Goal: Transaction & Acquisition: Purchase product/service

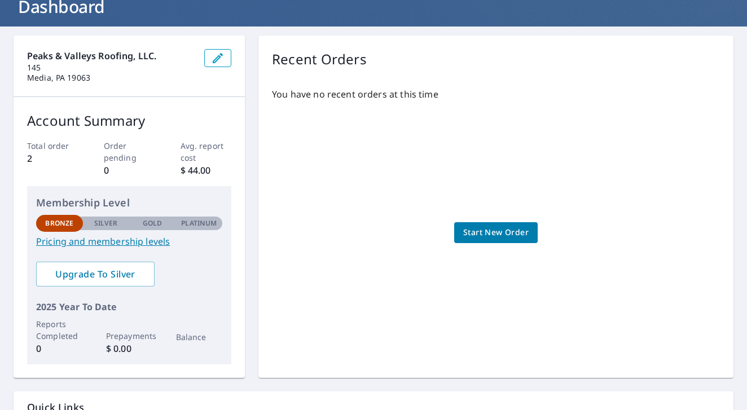
scroll to position [74, 0]
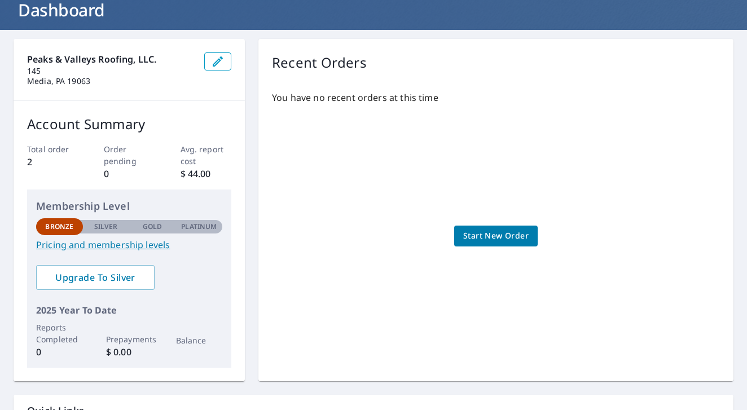
click at [507, 241] on span "Start New Order" at bounding box center [495, 236] width 65 height 14
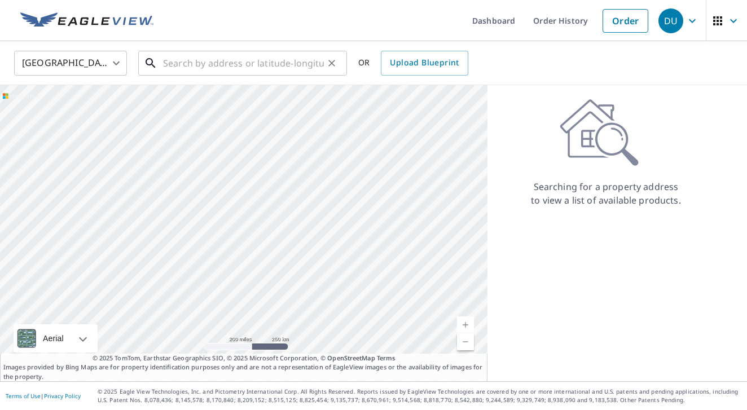
click at [275, 64] on input "text" at bounding box center [243, 63] width 161 height 32
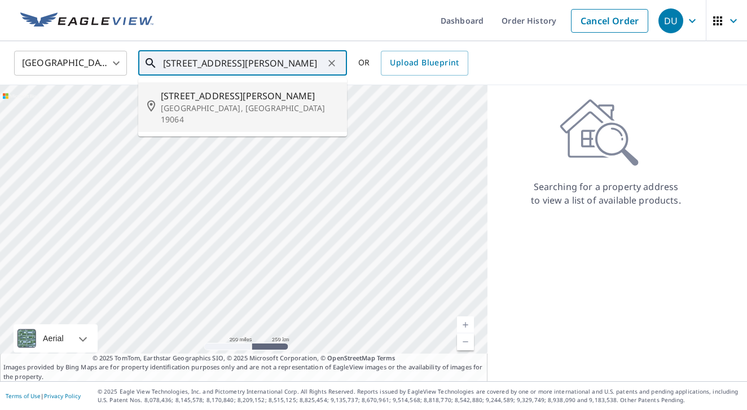
click at [267, 104] on p "Springfield, PA 19064" at bounding box center [249, 114] width 177 height 23
type input "57 Lownes Ln Springfield, PA 19064"
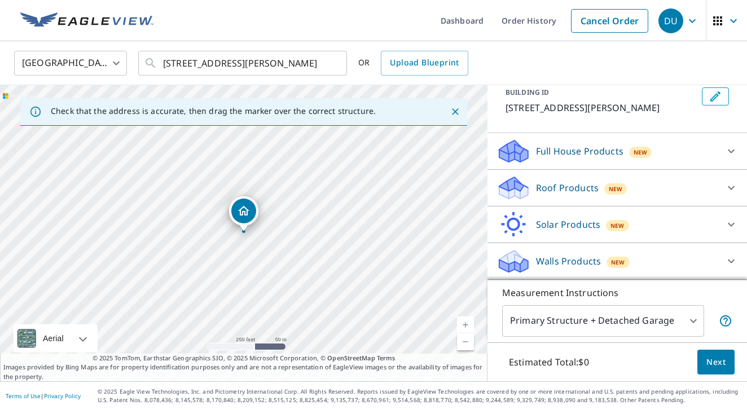
scroll to position [69, 0]
click at [733, 152] on icon at bounding box center [731, 152] width 7 height 4
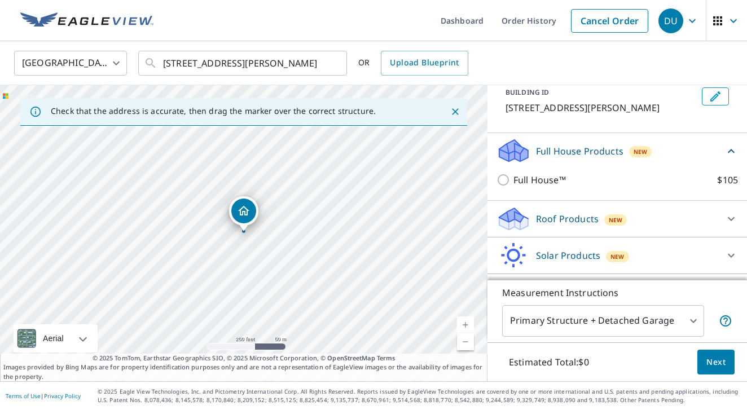
scroll to position [68, 0]
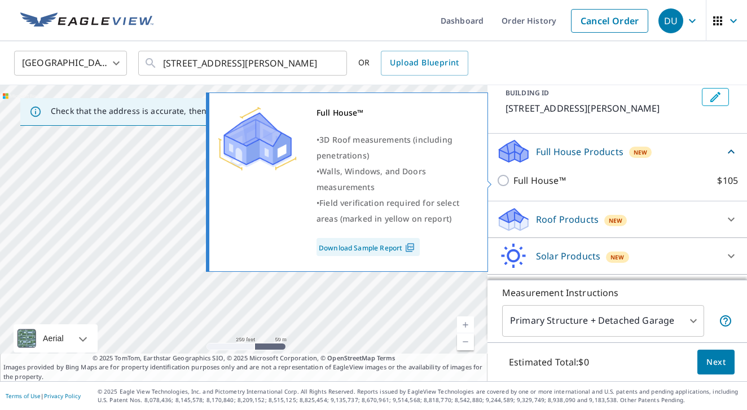
click at [507, 183] on input "Full House™ $105" at bounding box center [505, 181] width 17 height 14
checkbox input "true"
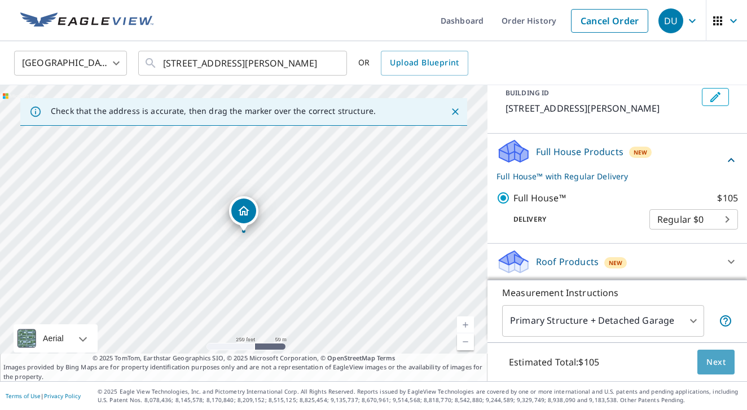
click at [712, 365] on span "Next" at bounding box center [716, 363] width 19 height 14
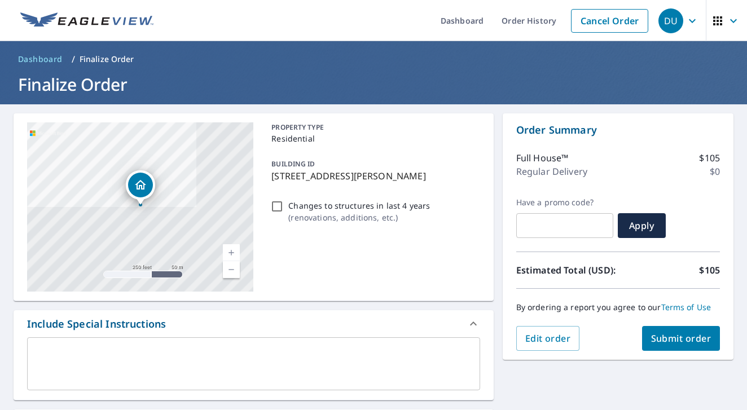
click at [232, 251] on link "Current Level 17, Zoom In" at bounding box center [231, 252] width 17 height 17
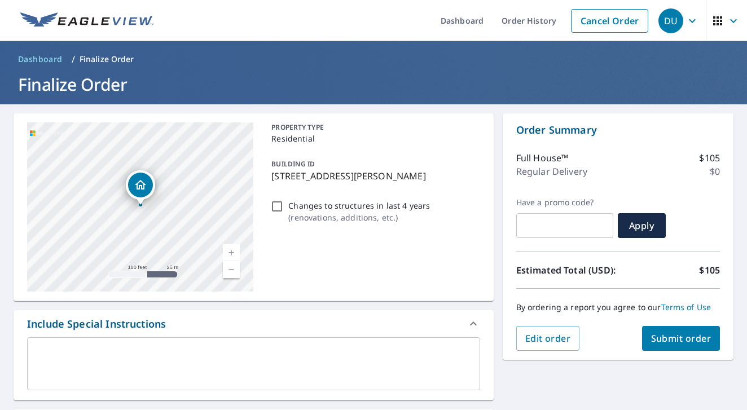
click at [232, 251] on link "Current Level 18, Zoom In" at bounding box center [231, 252] width 17 height 17
click at [232, 251] on link "Current Level 19, Zoom In" at bounding box center [231, 252] width 17 height 17
